Goal: Complete application form: Complete application form

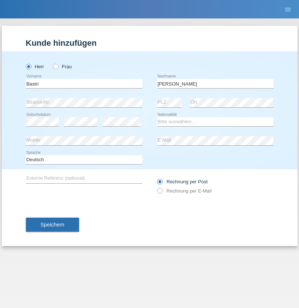
type input "Ajdari"
select select "MK"
select select "C"
select select "01"
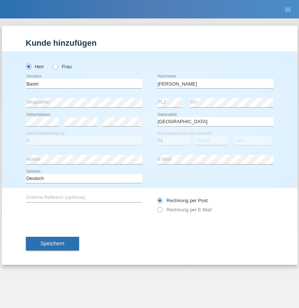
select select "02"
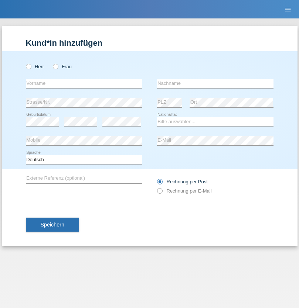
radio input "true"
click at [84, 83] on input "text" at bounding box center [84, 83] width 116 height 9
type input "[PERSON_NAME]"
click at [215, 83] on input "text" at bounding box center [215, 83] width 116 height 9
type input "Selmonaj"
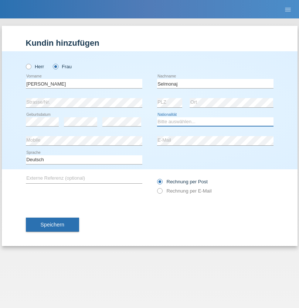
select select "CH"
radio input "true"
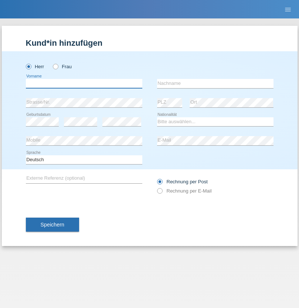
click at [84, 83] on input "text" at bounding box center [84, 83] width 116 height 9
type input "Cihan"
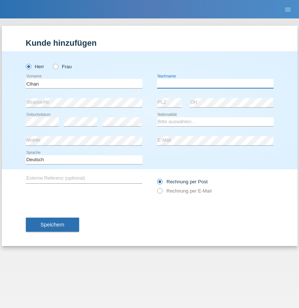
click at [215, 83] on input "text" at bounding box center [215, 83] width 116 height 9
type input "Karatas"
select select "TR"
select select "C"
select select "11"
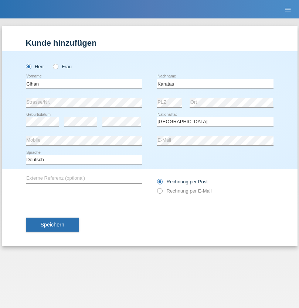
select select "12"
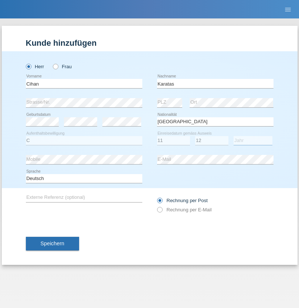
select select "2006"
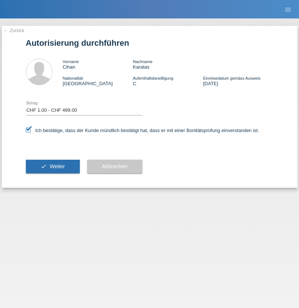
select select "1"
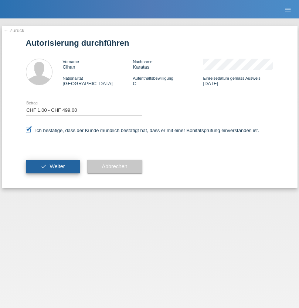
click at [52, 166] on span "Weiter" at bounding box center [56, 167] width 15 height 6
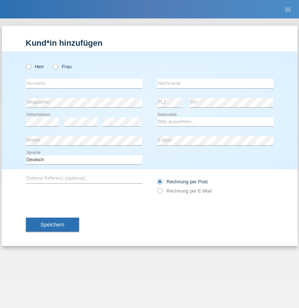
radio input "true"
click at [84, 83] on input "text" at bounding box center [84, 83] width 116 height 9
type input "Endrit"
click at [215, 83] on input "text" at bounding box center [215, 83] width 116 height 9
type input "Zhuniqi"
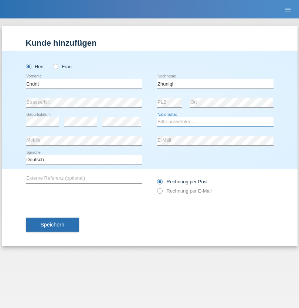
select select "XK"
select select "C"
select select "01"
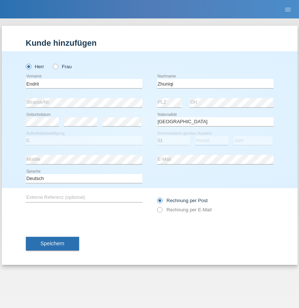
select select "10"
select select "2017"
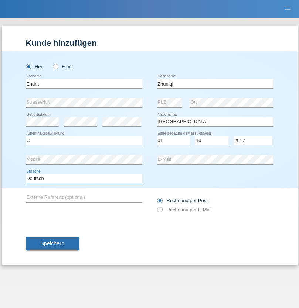
select select "en"
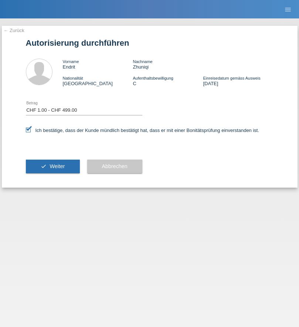
select select "1"
click at [52, 166] on span "Weiter" at bounding box center [56, 167] width 15 height 6
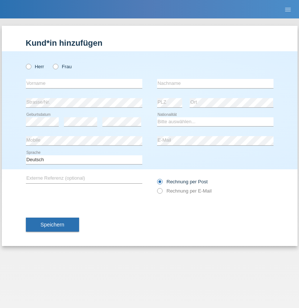
radio input "true"
click at [84, 83] on input "text" at bounding box center [84, 83] width 116 height 9
type input "Esati"
click at [215, 83] on input "text" at bounding box center [215, 83] width 116 height 9
type input "[PERSON_NAME]"
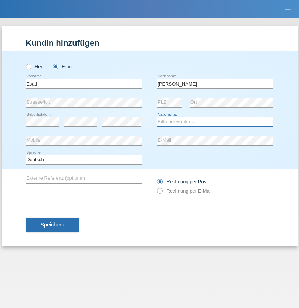
select select "MK"
select select "C"
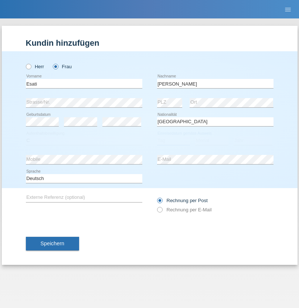
select select "14"
select select "10"
select select "2000"
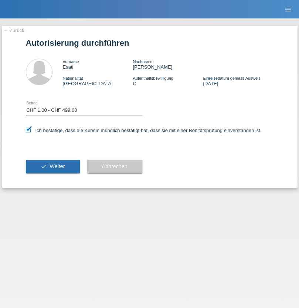
select select "1"
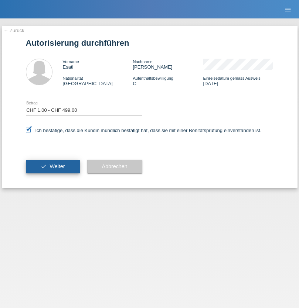
click at [52, 166] on span "Weiter" at bounding box center [56, 167] width 15 height 6
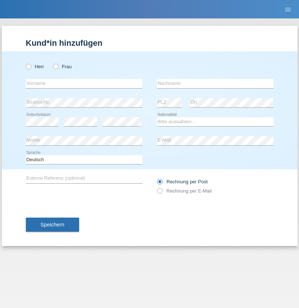
radio input "true"
click at [84, 83] on input "text" at bounding box center [84, 83] width 116 height 9
type input "Jens"
click at [215, 83] on input "text" at bounding box center [215, 83] width 116 height 9
type input "Mehlhorn"
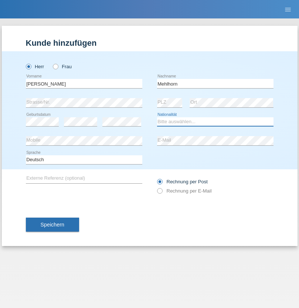
select select "CH"
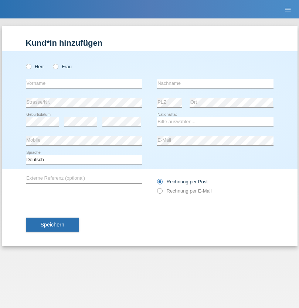
radio input "true"
click at [84, 83] on input "text" at bounding box center [84, 83] width 116 height 9
type input "[PERSON_NAME]"
click at [215, 83] on input "text" at bounding box center [215, 83] width 116 height 9
type input "Papuc"
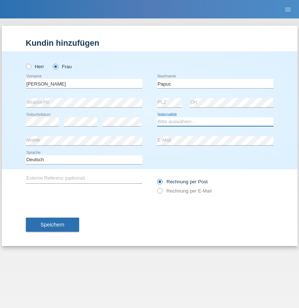
select select "RO"
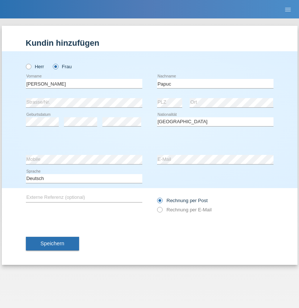
select select "C"
select select "30"
select select "07"
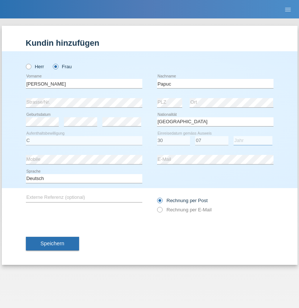
select select "2019"
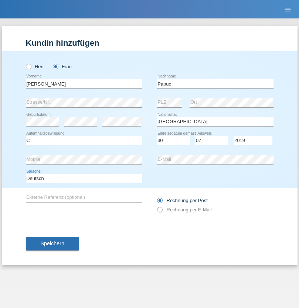
select select "en"
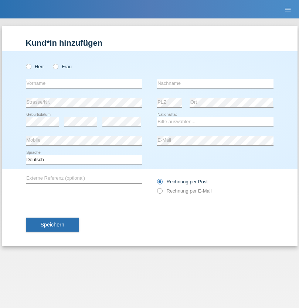
radio input "true"
click at [84, 83] on input "text" at bounding box center [84, 83] width 116 height 9
type input "Dikbaş"
click at [215, 83] on input "text" at bounding box center [215, 83] width 116 height 9
type input "Nuray"
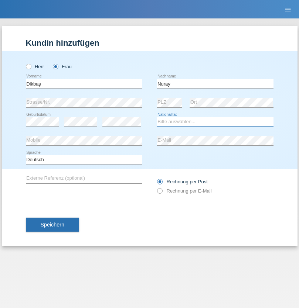
select select "TR"
select select "C"
select select "09"
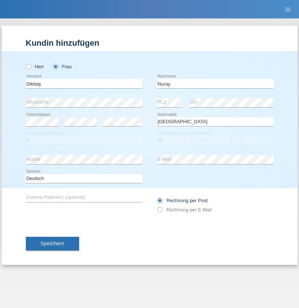
select select "11"
select select "1994"
